Goal: Task Accomplishment & Management: Use online tool/utility

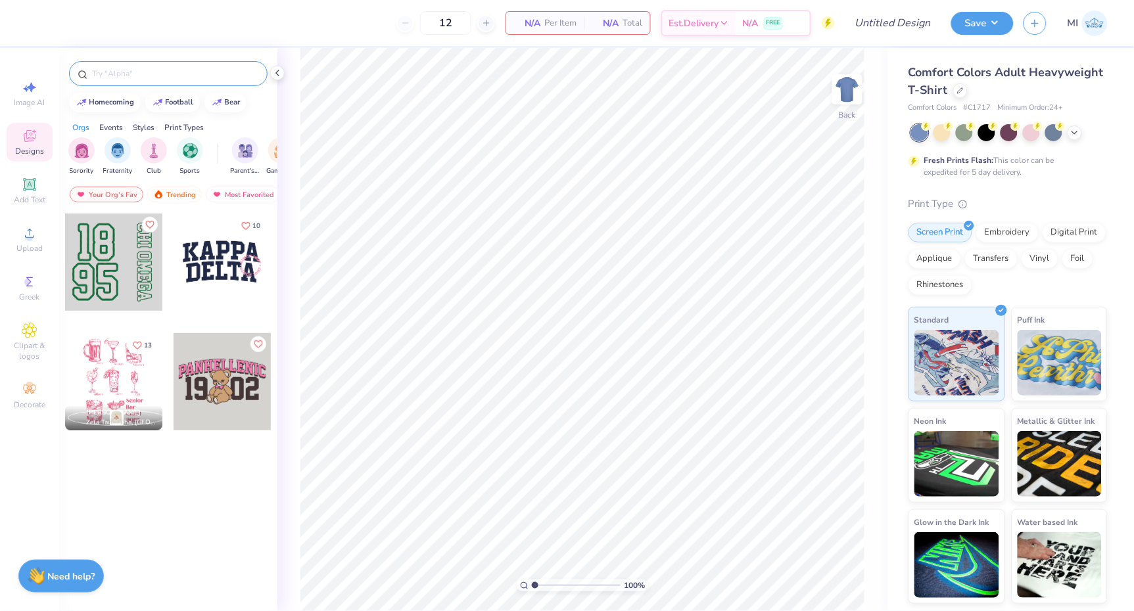
click at [194, 69] on input "text" at bounding box center [175, 73] width 168 height 13
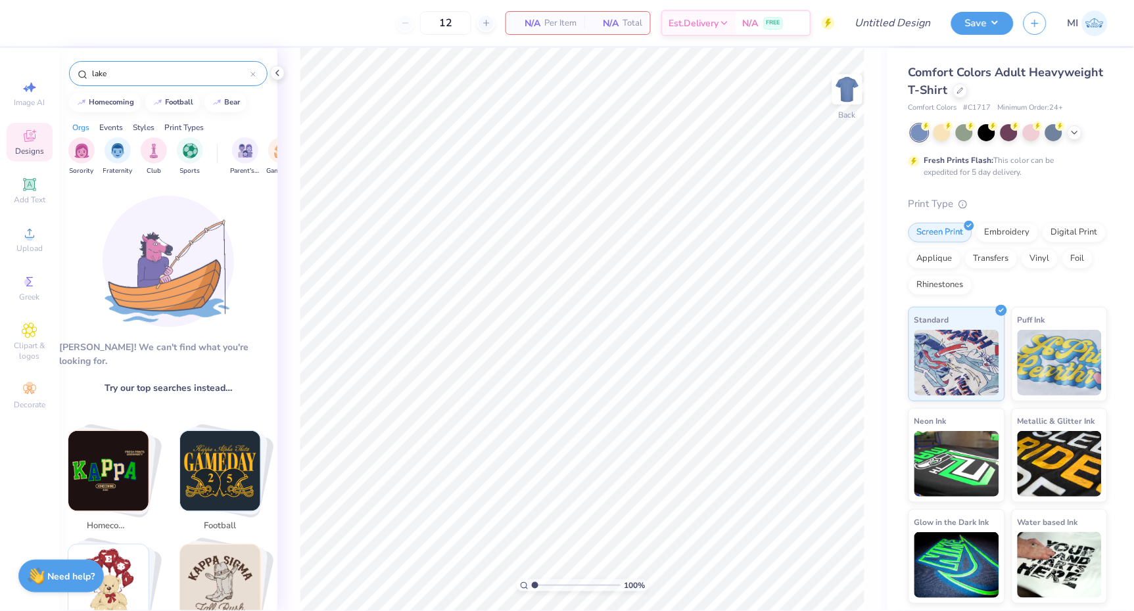
click at [146, 77] on input "lake" at bounding box center [171, 73] width 160 height 13
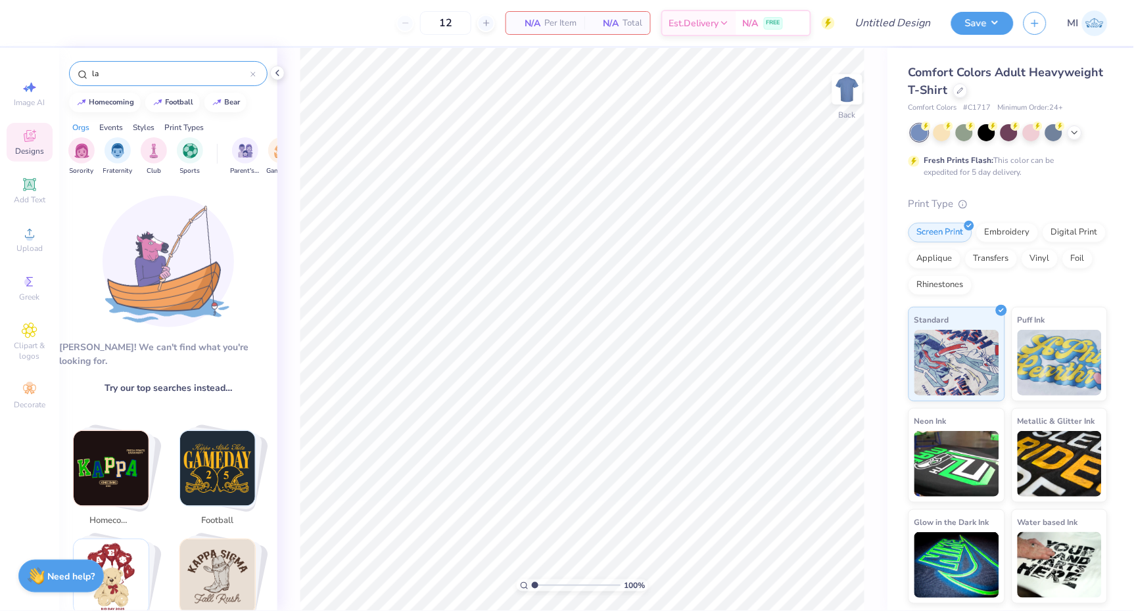
type input "l"
type input "Lake"
click at [136, 381] on span "Try our top searches instead…" at bounding box center [169, 388] width 128 height 14
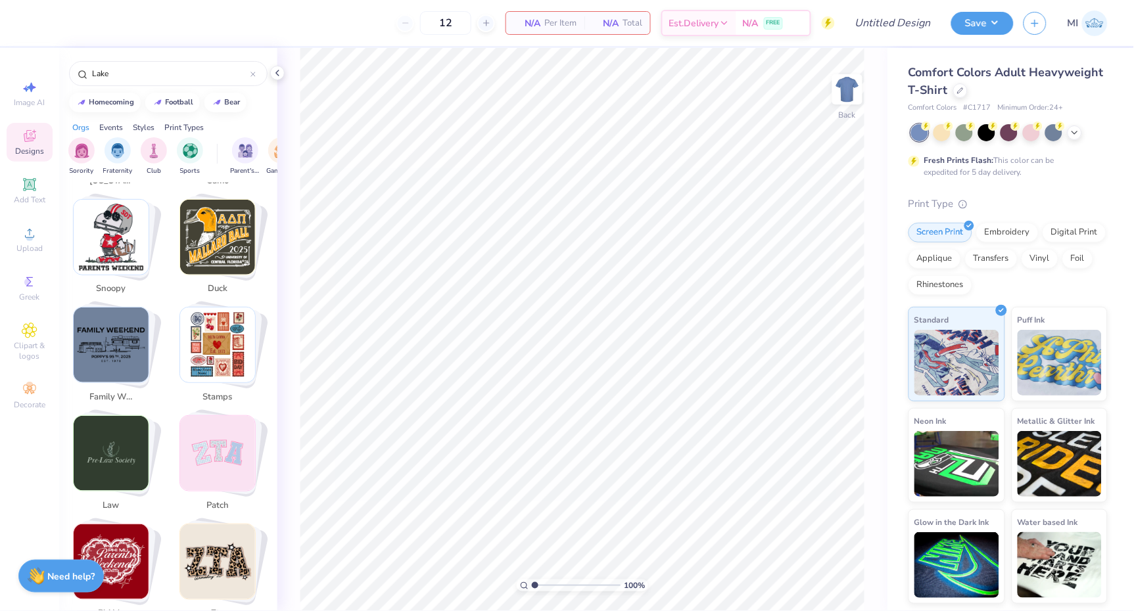
scroll to position [2116, 0]
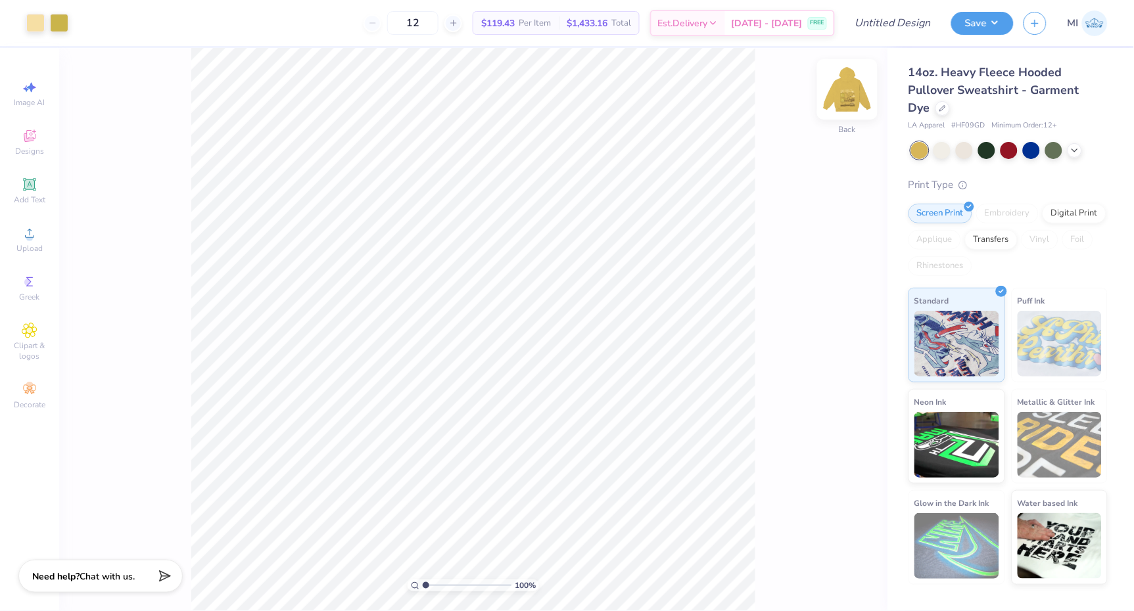
click at [860, 91] on img at bounding box center [847, 89] width 53 height 53
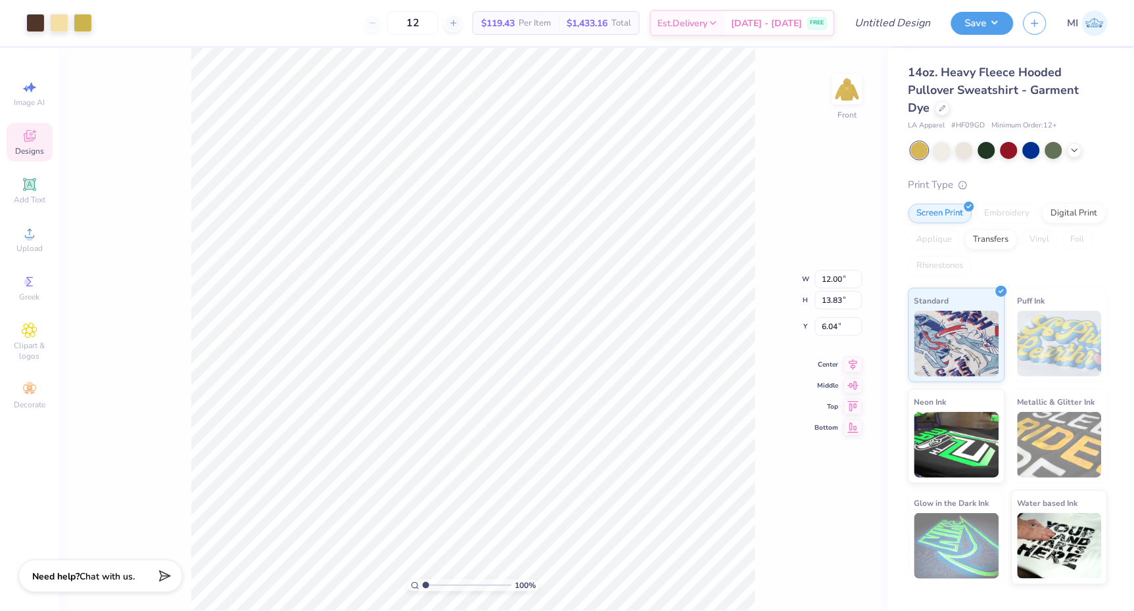
type input "6.44"
click at [936, 110] on div at bounding box center [943, 107] width 14 height 14
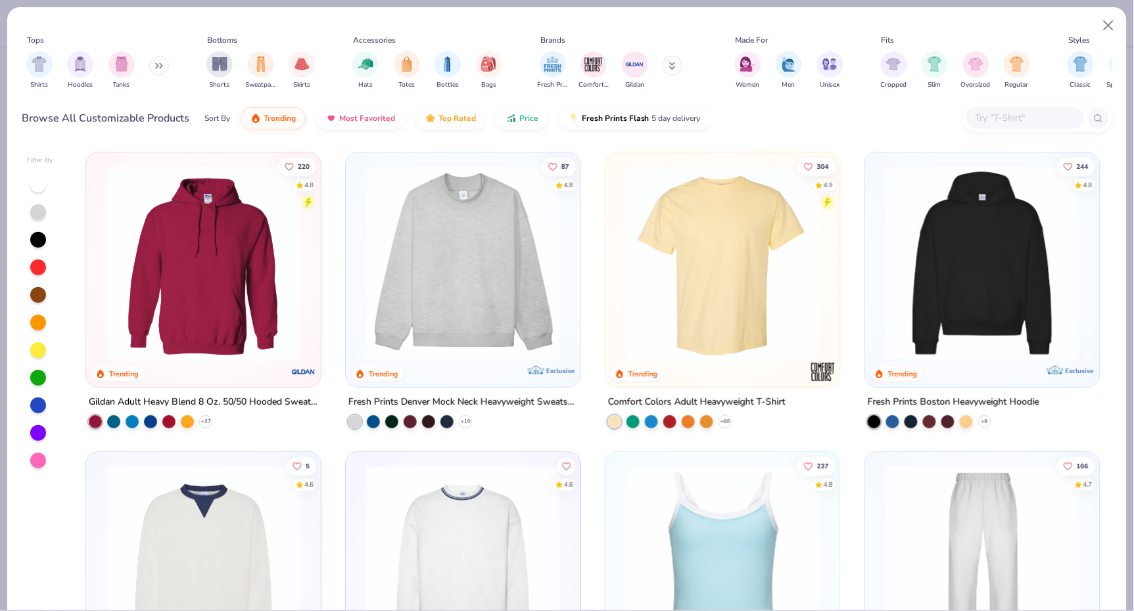
click at [742, 281] on img at bounding box center [723, 263] width 208 height 195
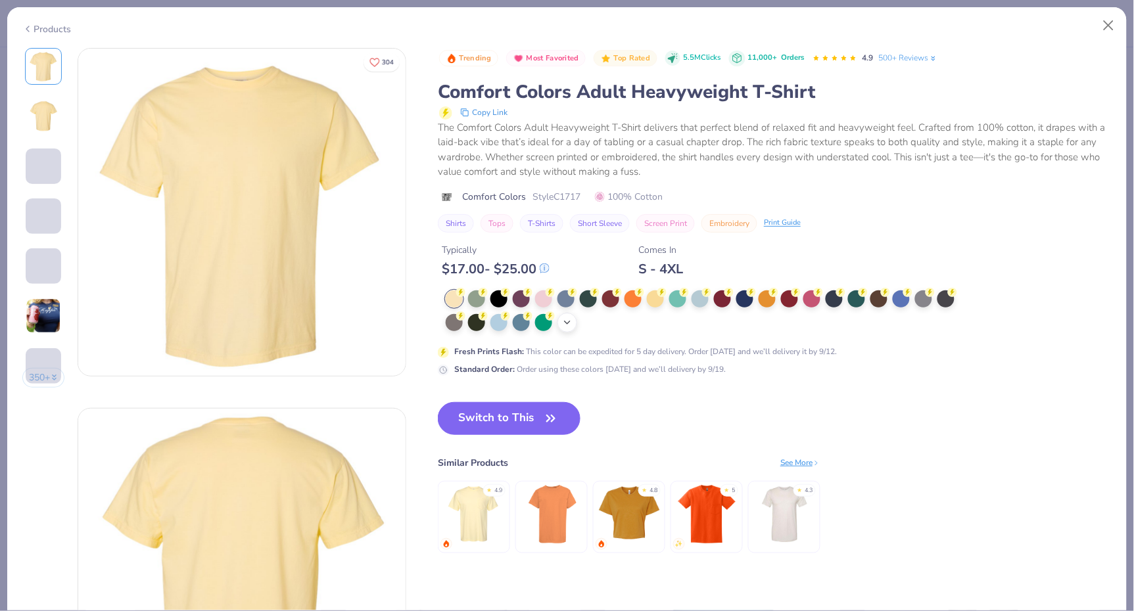
click at [571, 320] on icon at bounding box center [567, 323] width 11 height 11
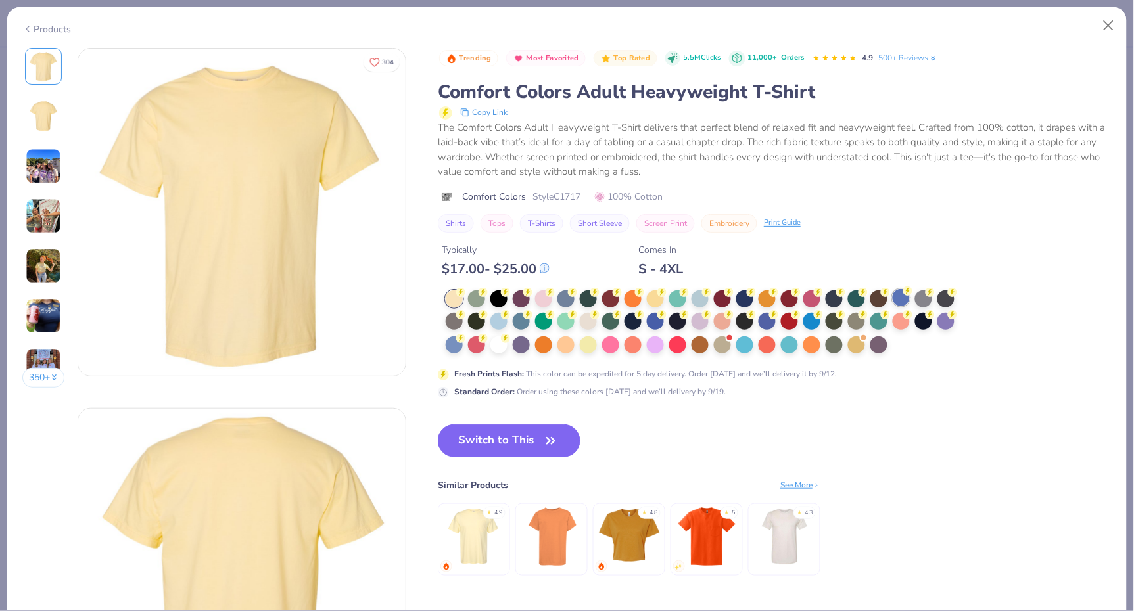
click at [907, 295] on div at bounding box center [901, 297] width 17 height 17
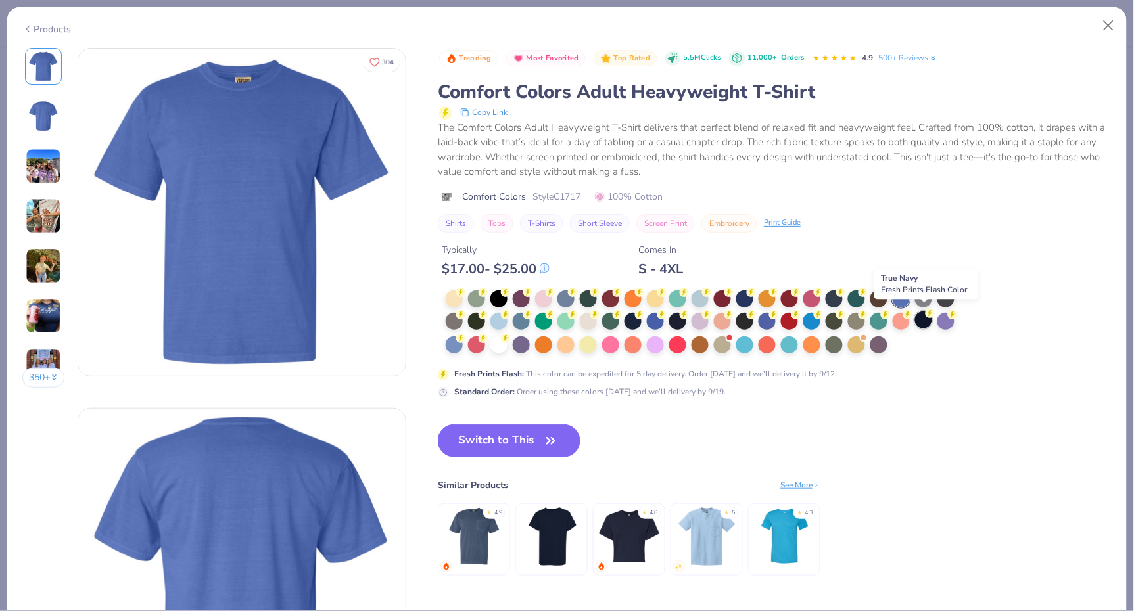
click at [928, 318] on div at bounding box center [923, 320] width 17 height 17
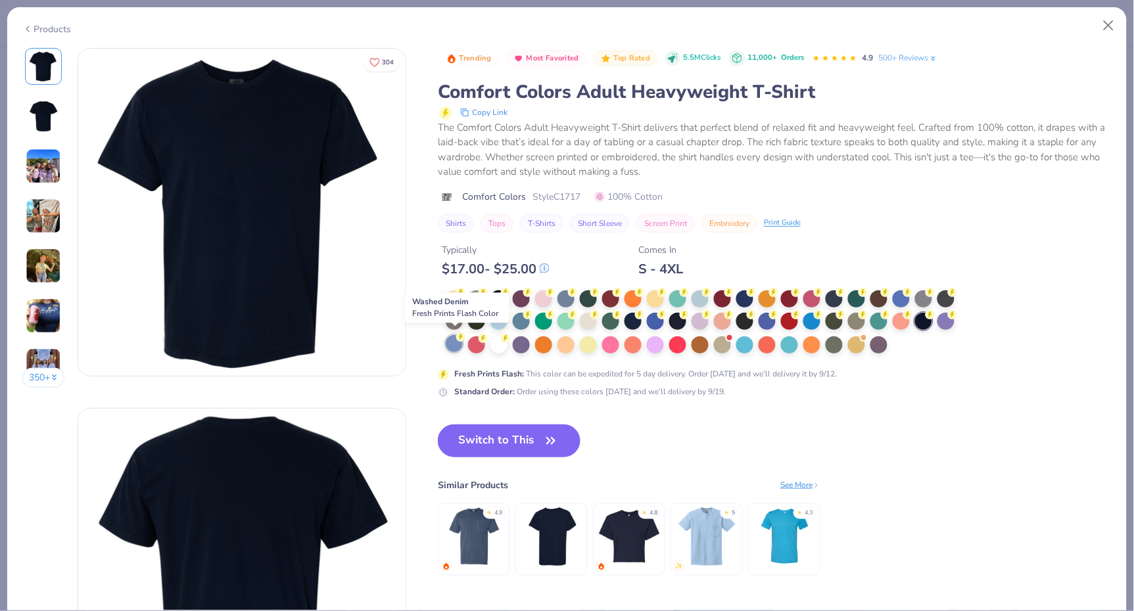
click at [457, 343] on div at bounding box center [454, 343] width 17 height 17
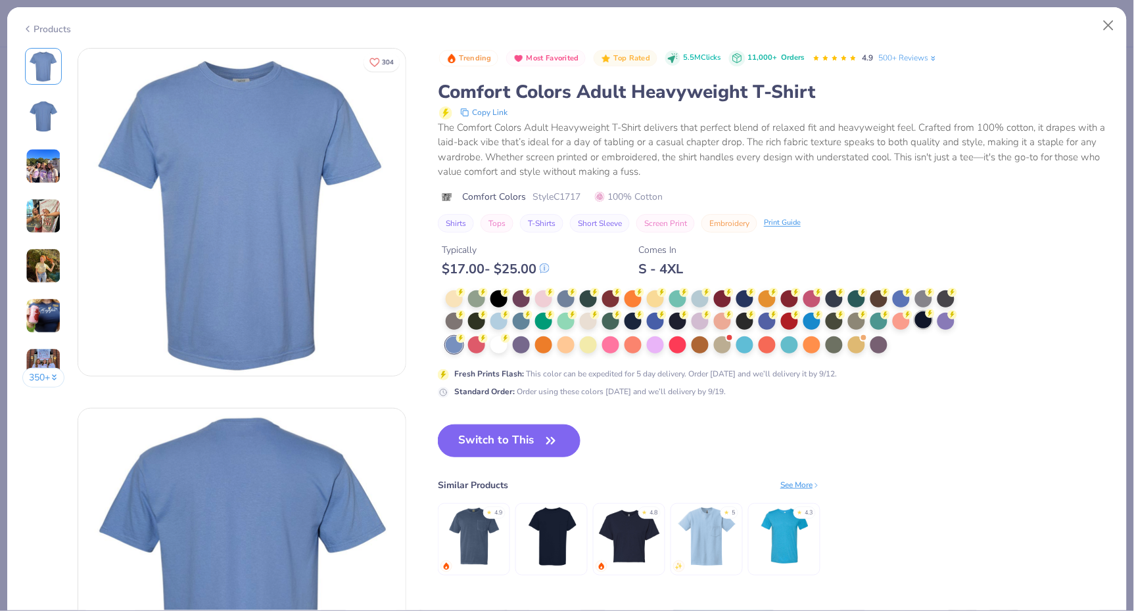
click at [924, 320] on div at bounding box center [923, 320] width 17 height 17
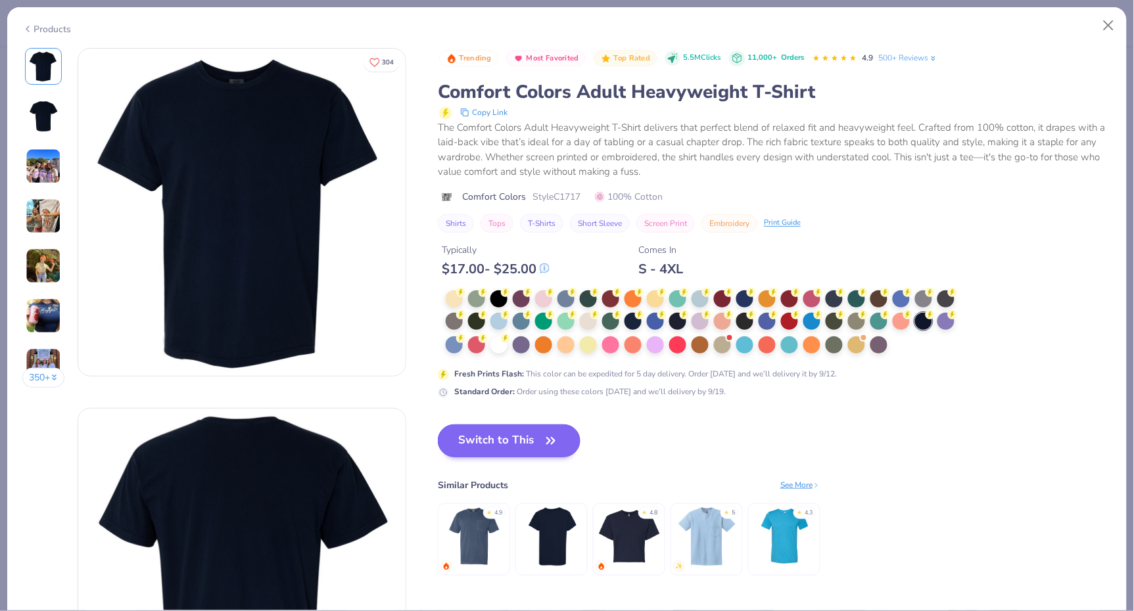
click at [546, 441] on icon "button" at bounding box center [551, 441] width 18 height 18
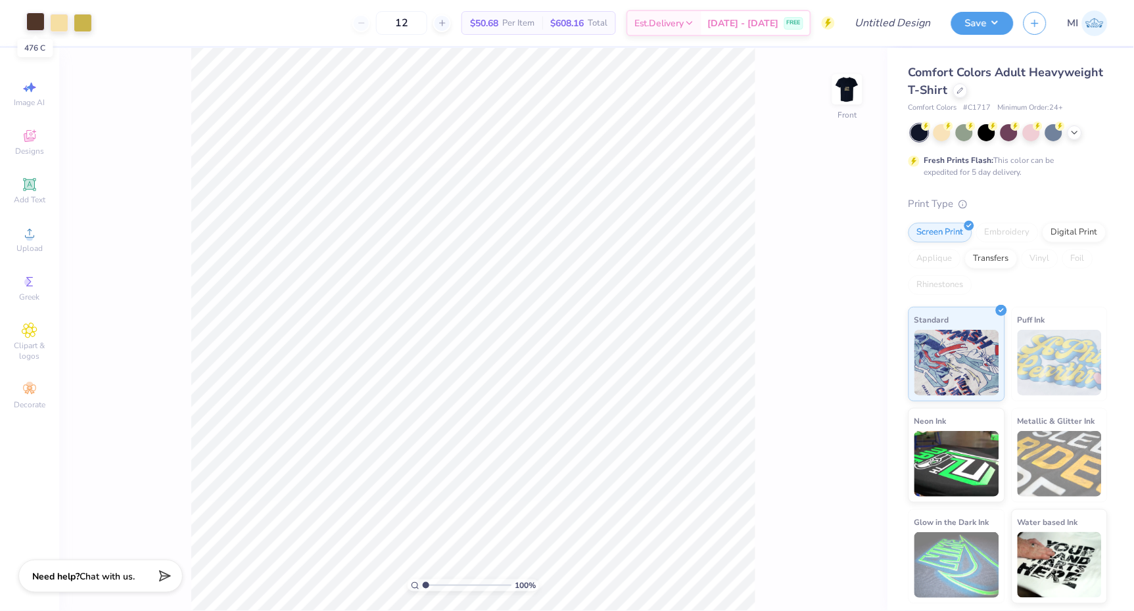
click at [34, 28] on div at bounding box center [35, 21] width 18 height 18
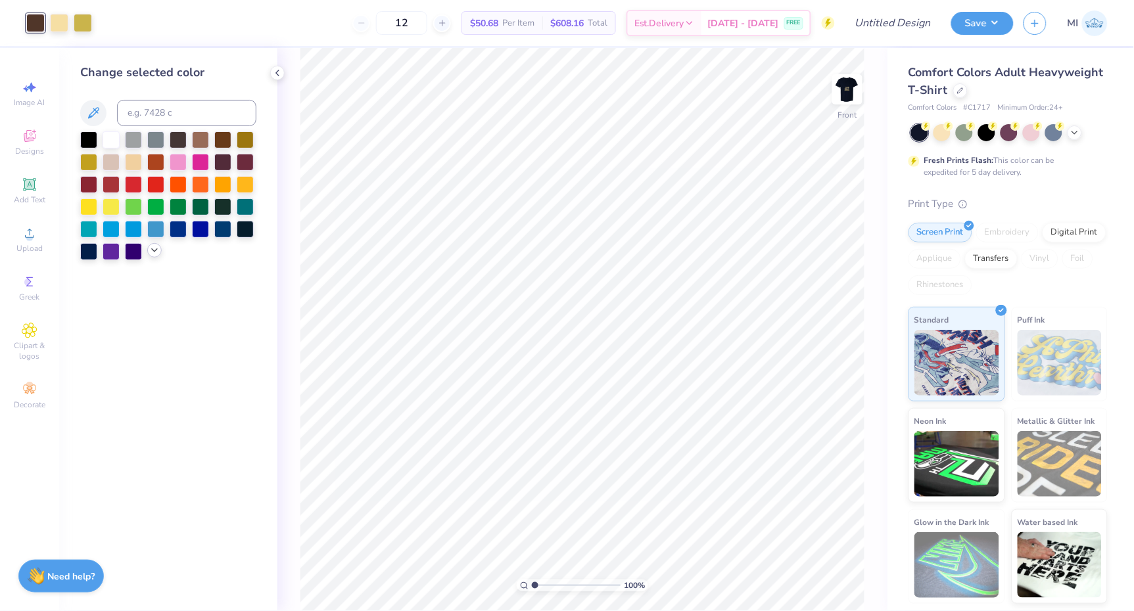
click at [153, 253] on icon at bounding box center [154, 250] width 11 height 11
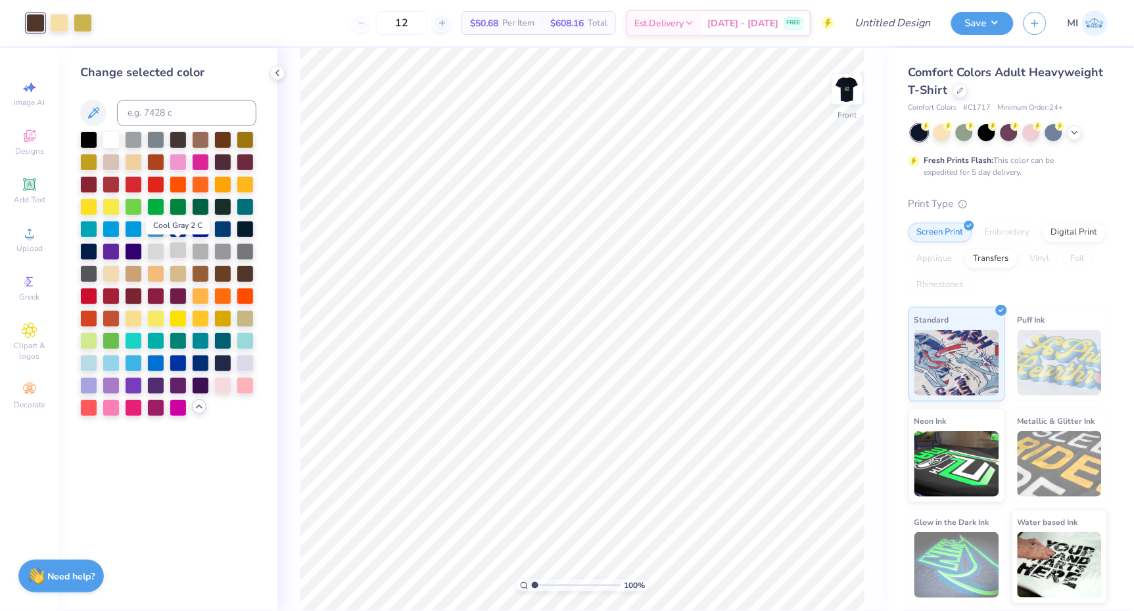
click at [176, 252] on div at bounding box center [178, 250] width 17 height 17
click at [60, 29] on div at bounding box center [59, 21] width 18 height 18
click at [85, 18] on div at bounding box center [83, 21] width 18 height 18
click at [86, 163] on div at bounding box center [88, 161] width 17 height 17
click at [227, 314] on div at bounding box center [222, 317] width 17 height 17
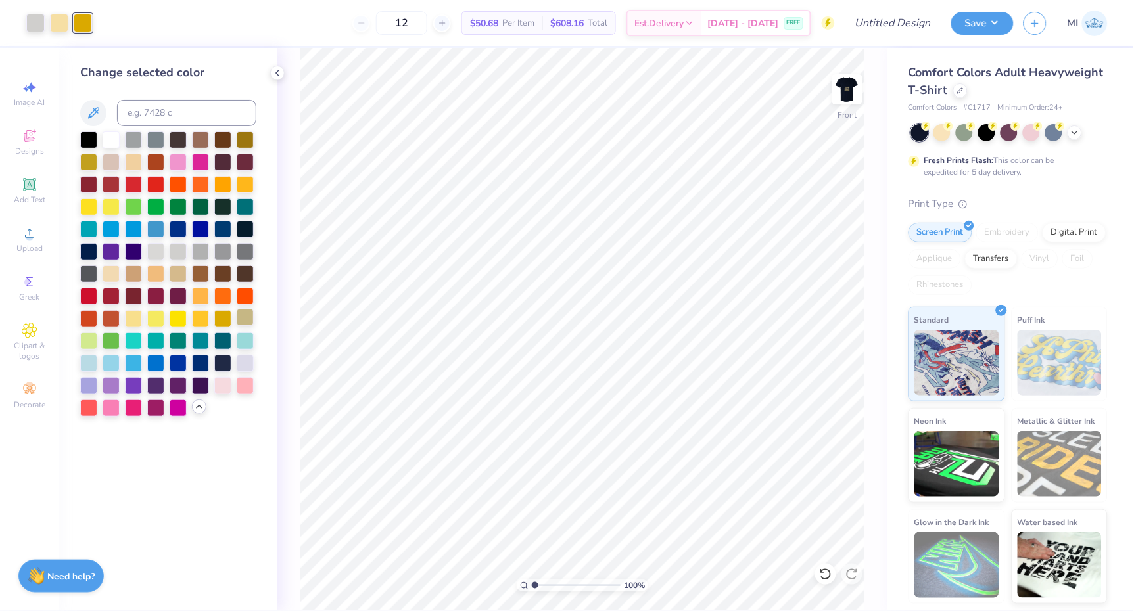
click at [243, 318] on div at bounding box center [245, 317] width 17 height 17
click at [155, 321] on div at bounding box center [155, 317] width 17 height 17
click at [179, 322] on div at bounding box center [178, 317] width 17 height 17
click at [89, 168] on div at bounding box center [88, 161] width 17 height 17
click at [40, 26] on div at bounding box center [35, 21] width 18 height 18
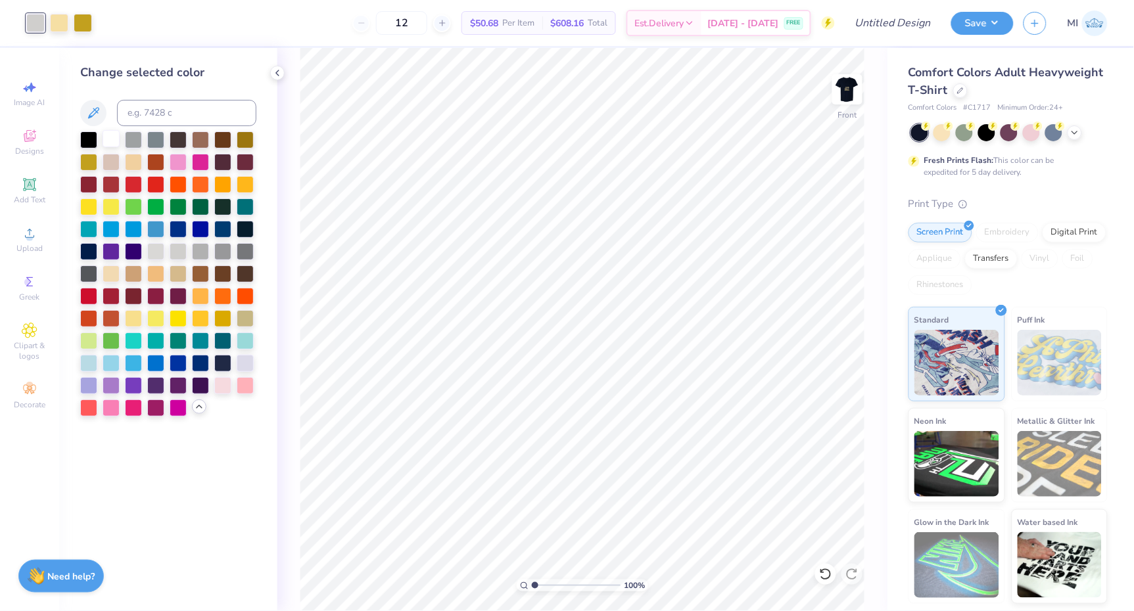
click at [112, 137] on div at bounding box center [111, 138] width 17 height 17
click at [60, 19] on div at bounding box center [59, 21] width 18 height 18
click at [114, 272] on div at bounding box center [111, 272] width 17 height 17
click at [112, 272] on div at bounding box center [111, 272] width 17 height 17
click at [137, 274] on div at bounding box center [133, 272] width 17 height 17
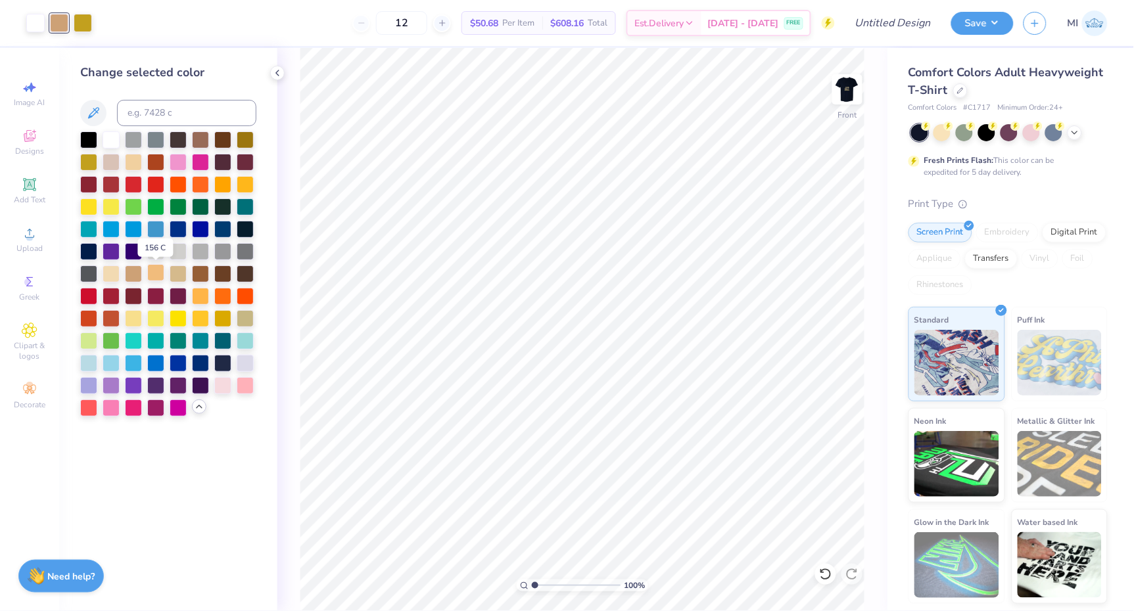
click at [151, 275] on div at bounding box center [155, 272] width 17 height 17
click at [178, 274] on div at bounding box center [178, 272] width 17 height 17
click at [133, 318] on div at bounding box center [133, 317] width 17 height 17
click at [226, 252] on div at bounding box center [222, 250] width 17 height 17
click at [155, 252] on div at bounding box center [155, 250] width 17 height 17
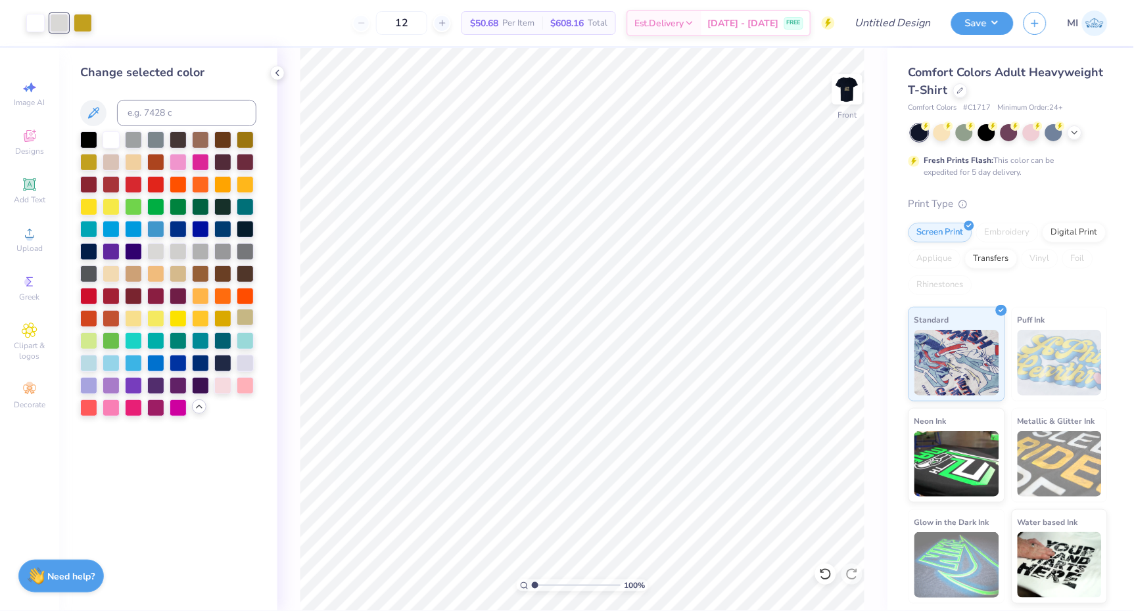
click at [246, 318] on div at bounding box center [245, 317] width 17 height 17
click at [229, 318] on div at bounding box center [222, 317] width 17 height 17
click at [182, 318] on div at bounding box center [178, 317] width 17 height 17
click at [107, 144] on div at bounding box center [111, 138] width 17 height 17
click at [274, 71] on icon at bounding box center [277, 73] width 11 height 11
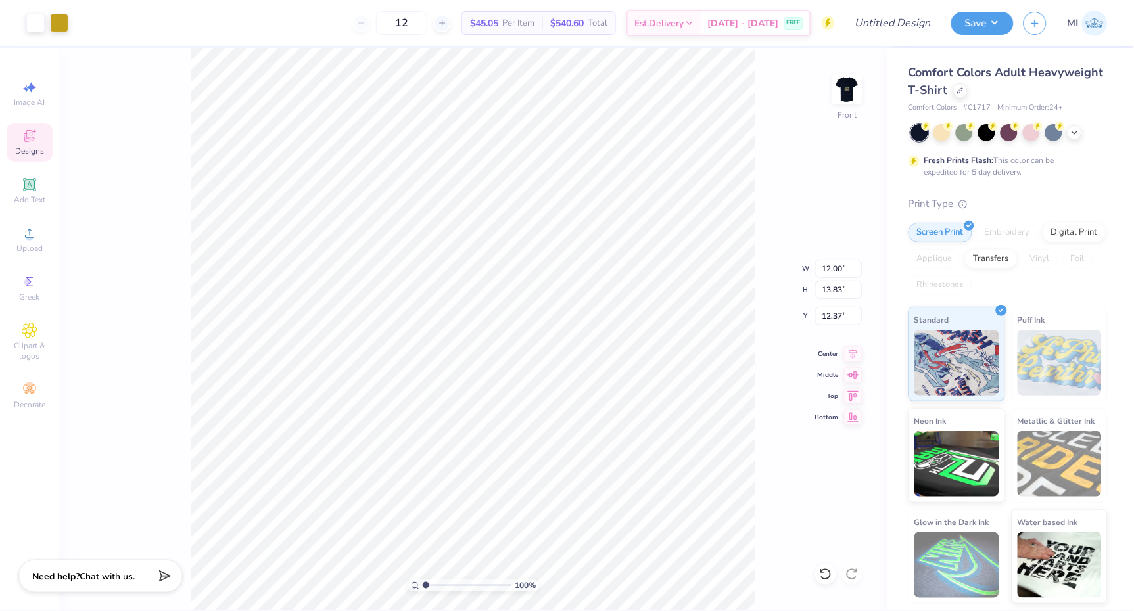
type input "3.00"
click at [439, 585] on input "range" at bounding box center [467, 586] width 89 height 12
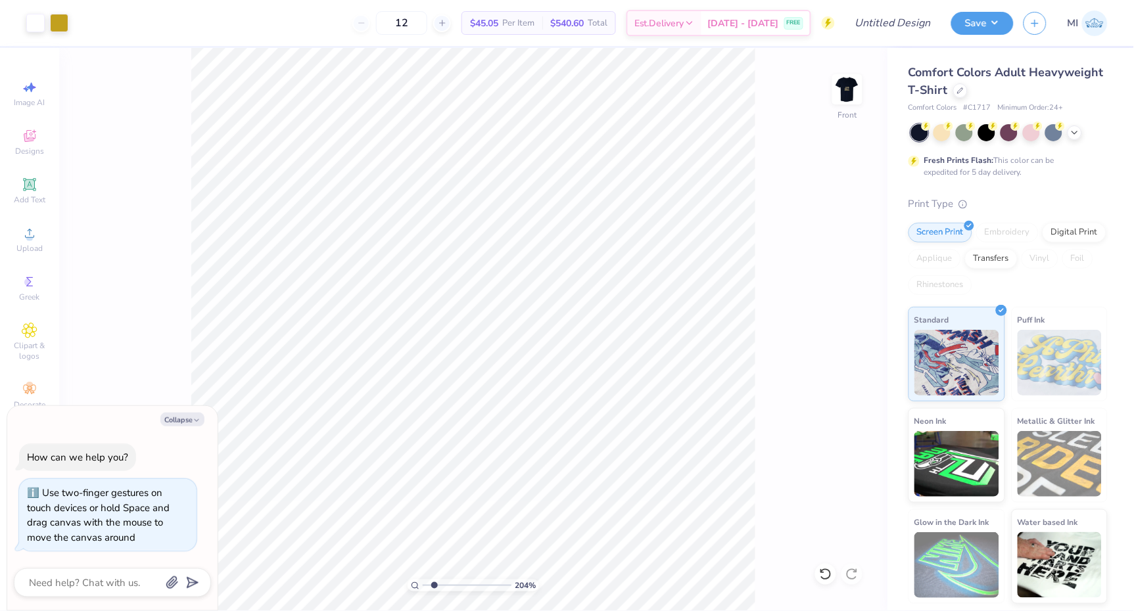
drag, startPoint x: 426, startPoint y: 588, endPoint x: 435, endPoint y: 586, distance: 8.6
click at [435, 586] on input "range" at bounding box center [467, 586] width 89 height 12
type input "1.51"
click at [431, 586] on input "range" at bounding box center [467, 586] width 89 height 12
type textarea "x"
